Goal: Task Accomplishment & Management: Manage account settings

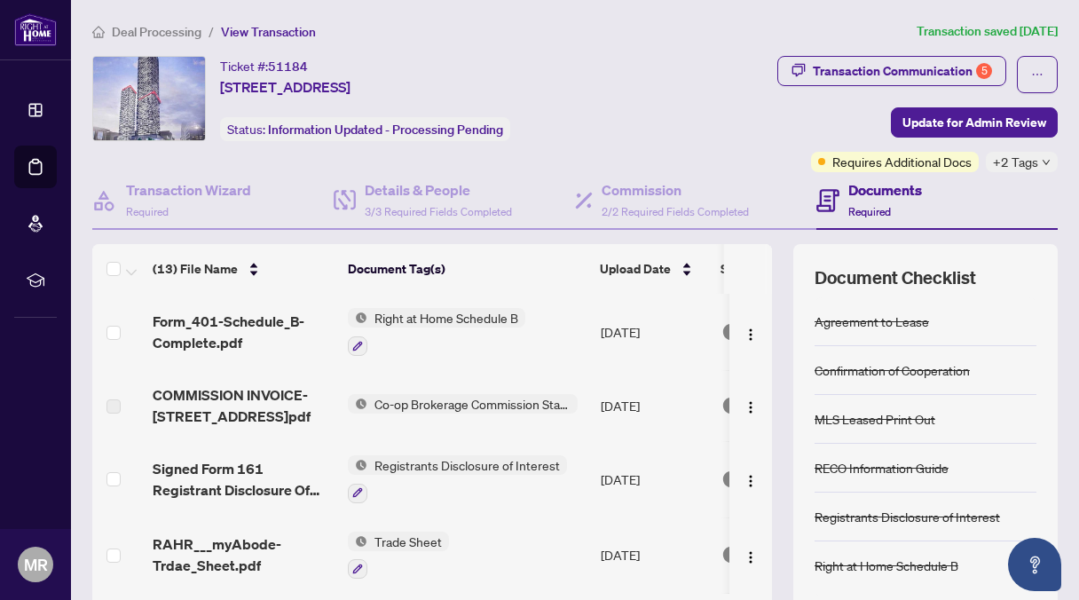
click at [644, 84] on div "Ticket #: 51184 [STREET_ADDRESS] Status: Information Updated - Processing Pendi…" at bounding box center [366, 114] width 555 height 116
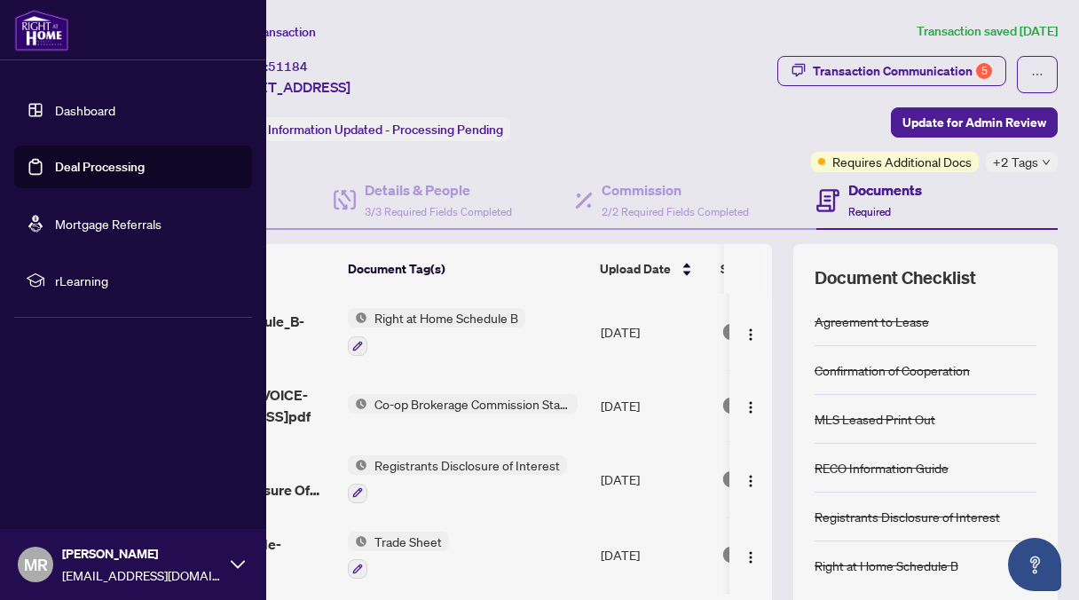
click at [78, 161] on link "Deal Processing" at bounding box center [100, 167] width 90 height 16
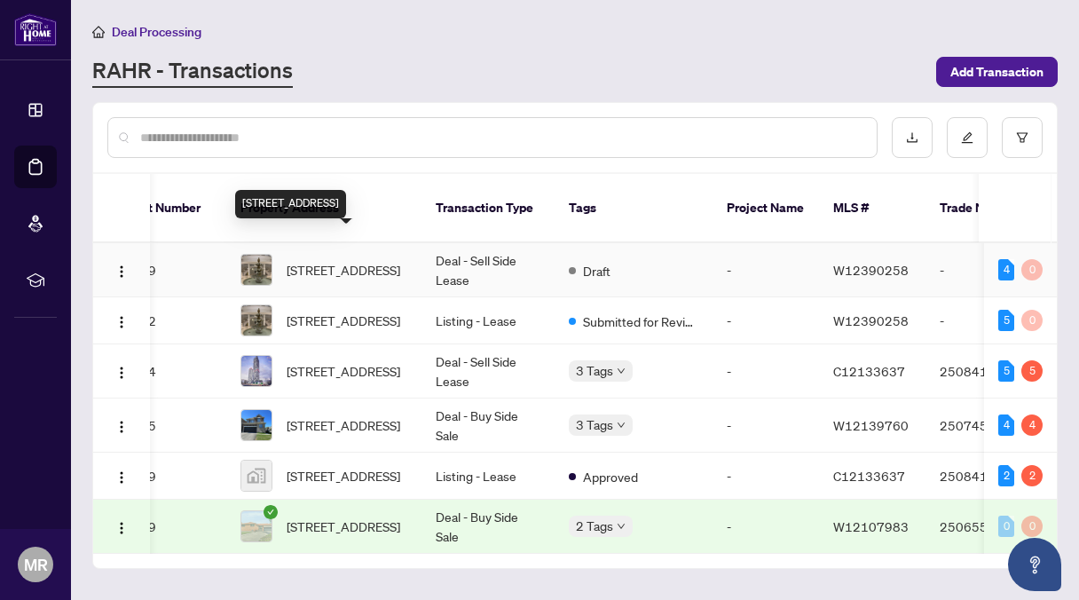
click at [340, 260] on span "[STREET_ADDRESS]" at bounding box center [344, 270] width 114 height 20
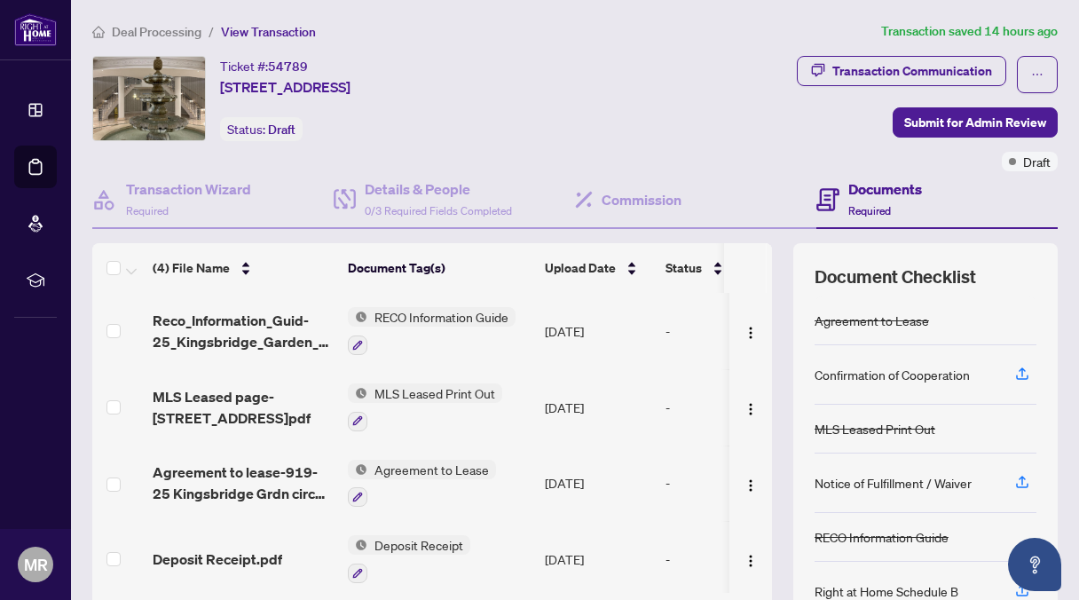
click at [848, 261] on div "Document Checklist Agreement to Lease Confirmation of Cooperation MLS Leased Pr…" at bounding box center [925, 460] width 264 height 435
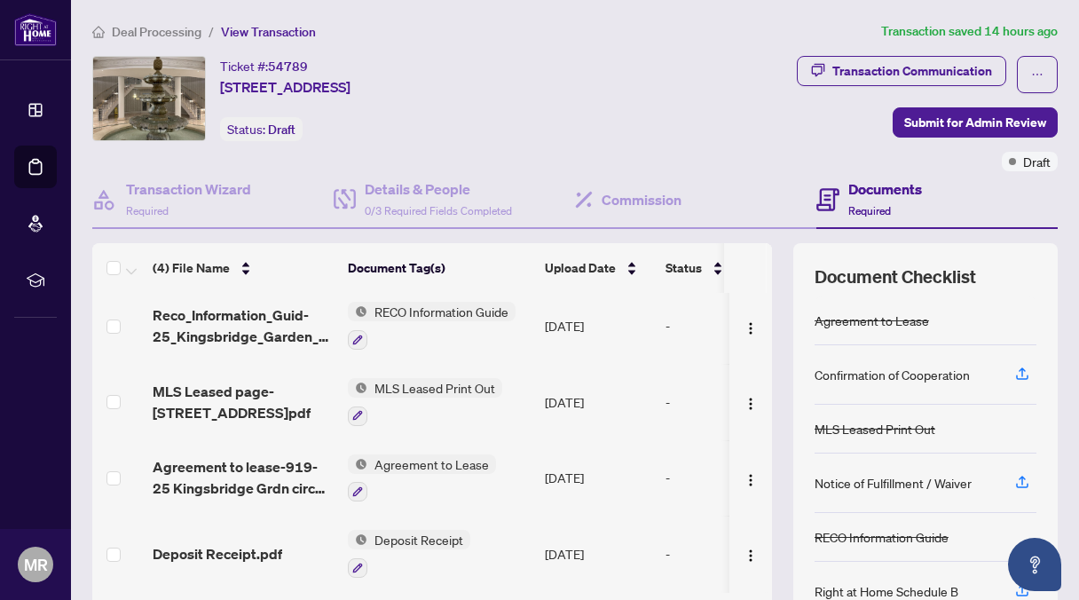
scroll to position [141, 0]
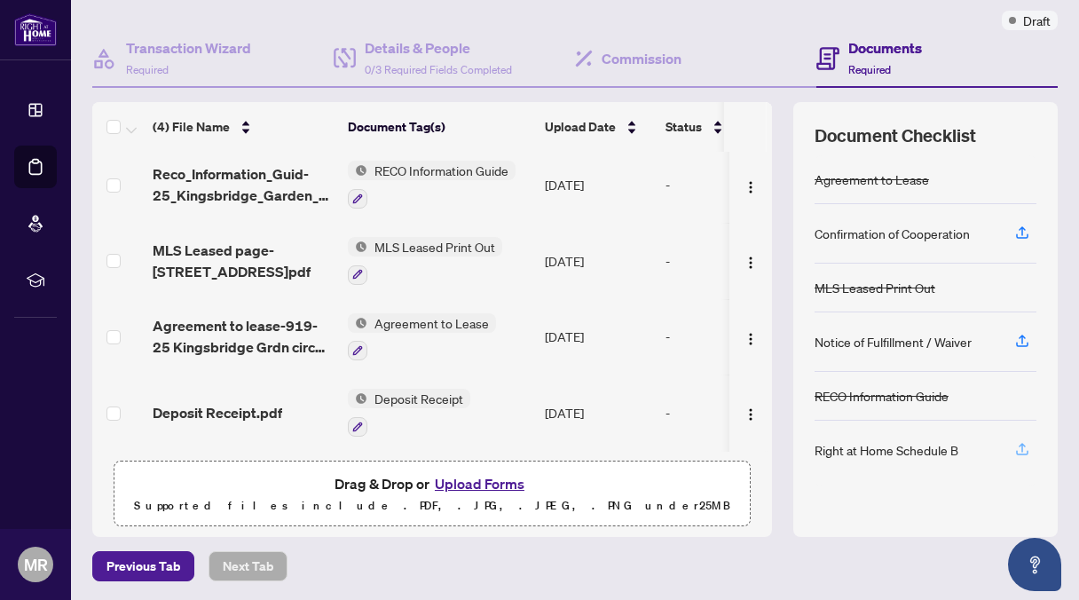
click at [1014, 441] on icon "button" at bounding box center [1022, 449] width 16 height 16
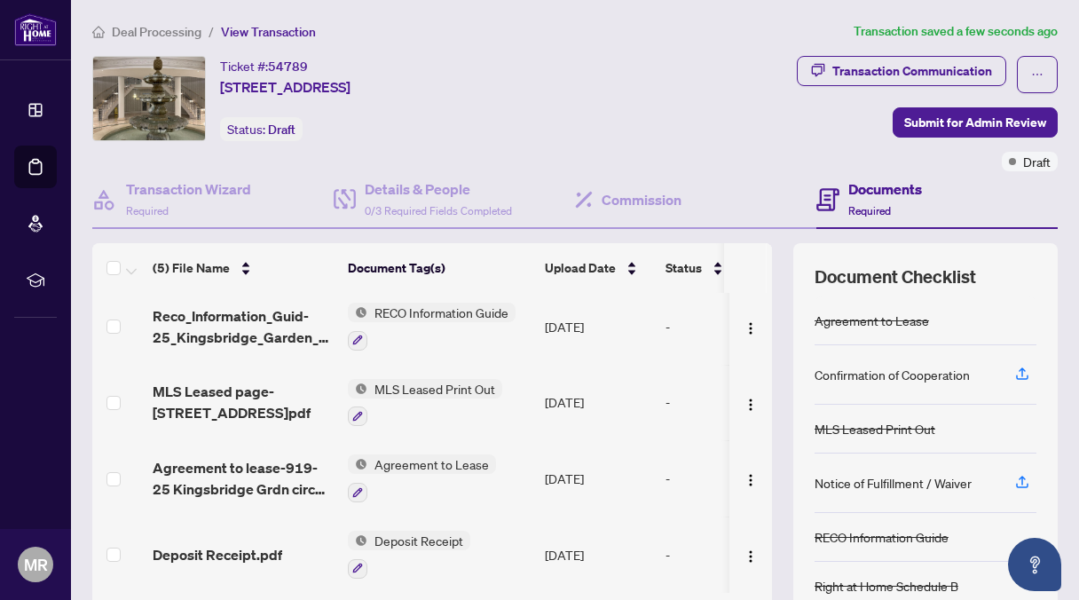
scroll to position [0, 0]
